Goal: Information Seeking & Learning: Check status

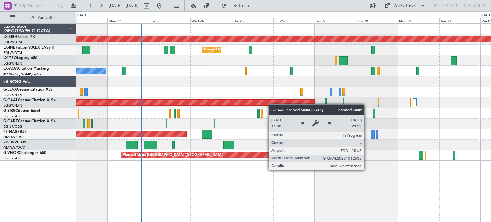
click at [197, 105] on div "Planned Maint Nurnberg Planned Maint [GEOGRAPHIC_DATA] ([GEOGRAPHIC_DATA]) No […" at bounding box center [283, 92] width 415 height 137
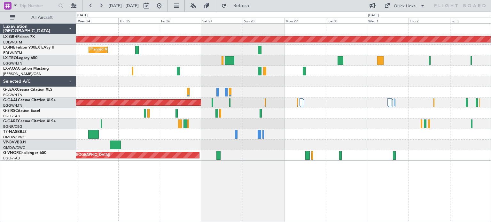
click at [287, 107] on div "Planned Maint Nurnberg Planned Maint [GEOGRAPHIC_DATA] ([GEOGRAPHIC_DATA]) No C…" at bounding box center [283, 92] width 415 height 137
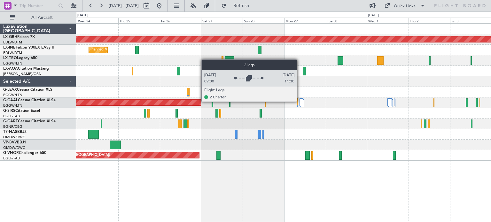
click at [300, 101] on div at bounding box center [302, 103] width 4 height 8
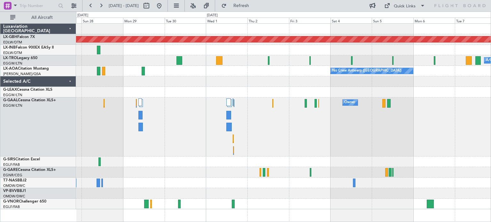
click at [226, 124] on div "Owner Owner Planned [GEOGRAPHIC_DATA]" at bounding box center [283, 127] width 415 height 59
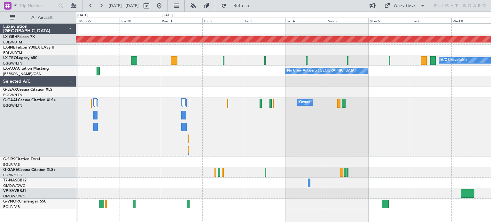
click at [204, 113] on div "Owner Owner Planned [GEOGRAPHIC_DATA]" at bounding box center [283, 127] width 415 height 59
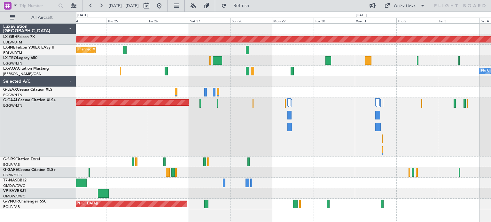
click at [412, 153] on div "Planned Maint Dusseldorf Owner" at bounding box center [283, 127] width 415 height 59
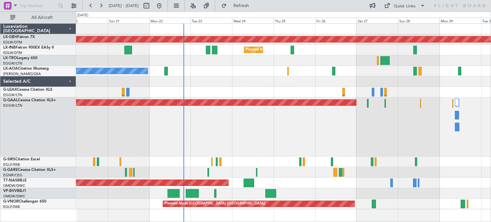
click at [378, 151] on div "Planned Maint Dusseldorf" at bounding box center [283, 127] width 415 height 59
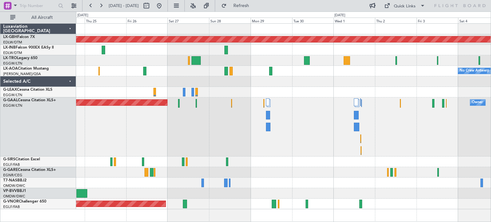
click at [235, 138] on div "Planned Maint Dusseldorf Owner" at bounding box center [283, 127] width 415 height 59
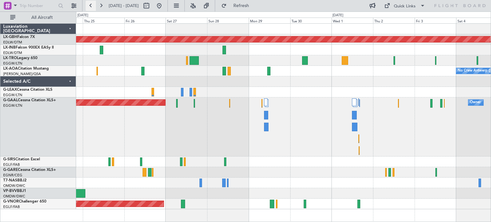
click at [88, 10] on button at bounding box center [91, 6] width 10 height 10
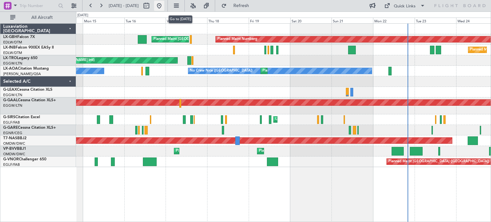
click at [164, 5] on button at bounding box center [159, 6] width 10 height 10
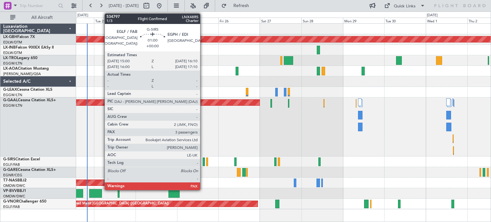
click at [203, 160] on div at bounding box center [204, 162] width 2 height 9
